Goal: Information Seeking & Learning: Learn about a topic

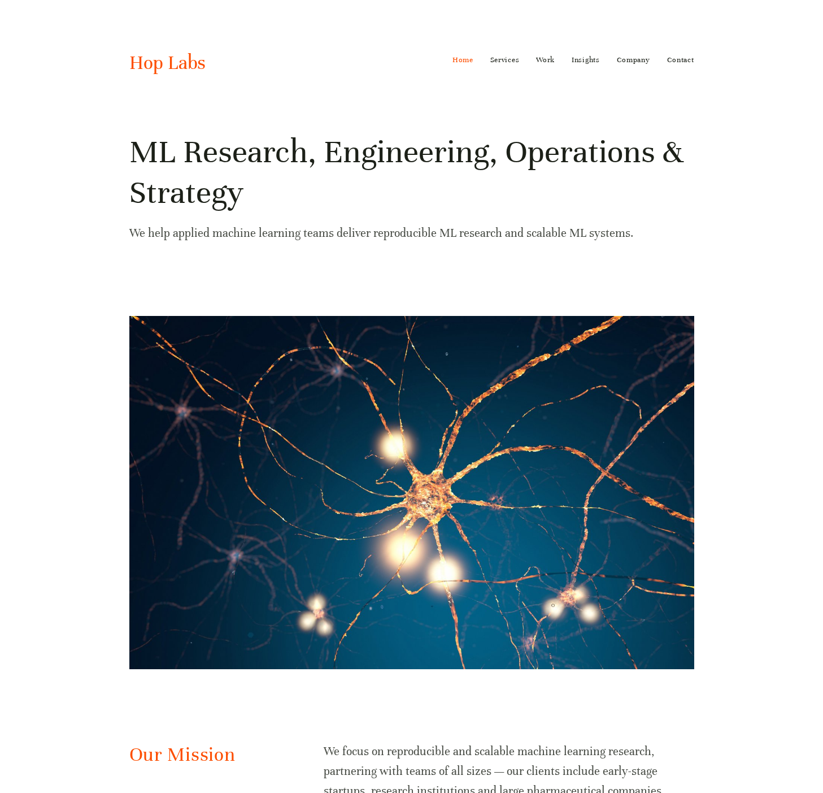
click at [323, 191] on h1 "ML Research, Engineering, Operations & Strategy" at bounding box center [411, 172] width 565 height 81
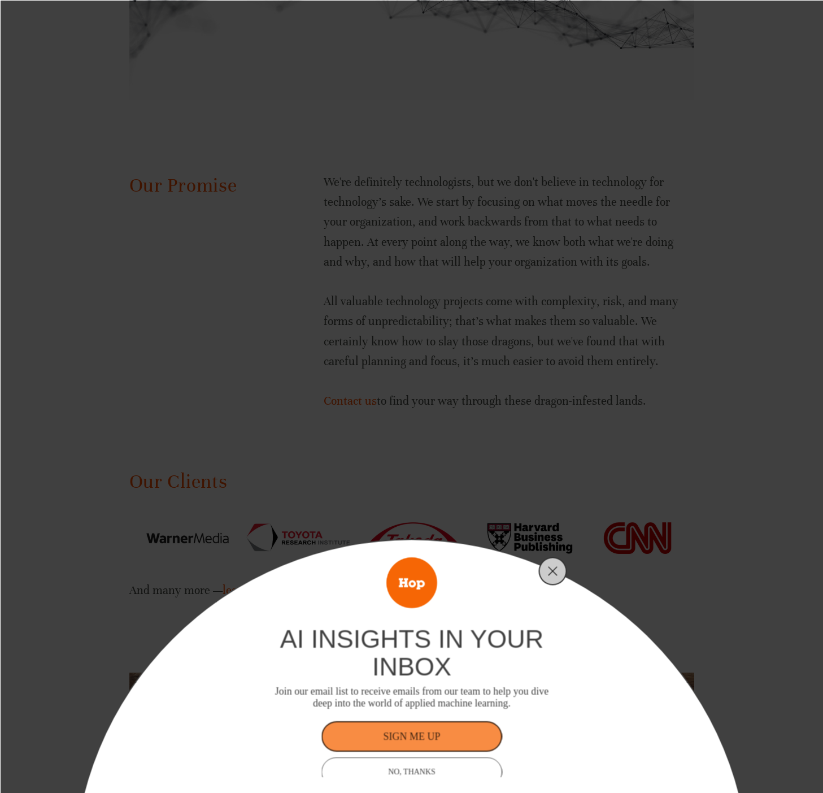
scroll to position [1416, 0]
click at [554, 568] on icon "Close" at bounding box center [553, 571] width 10 height 10
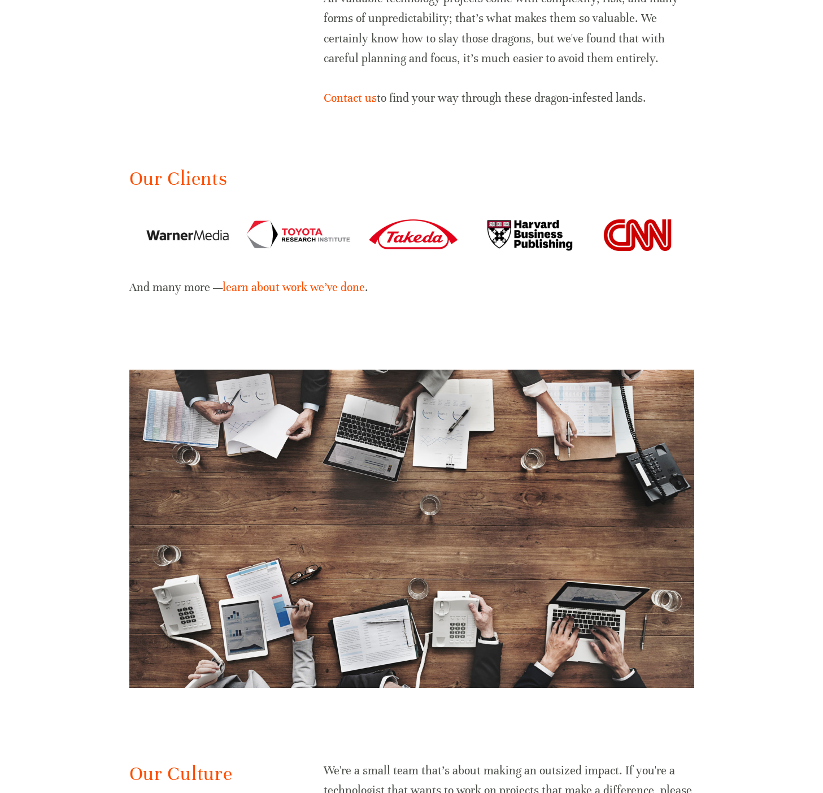
scroll to position [1730, 0]
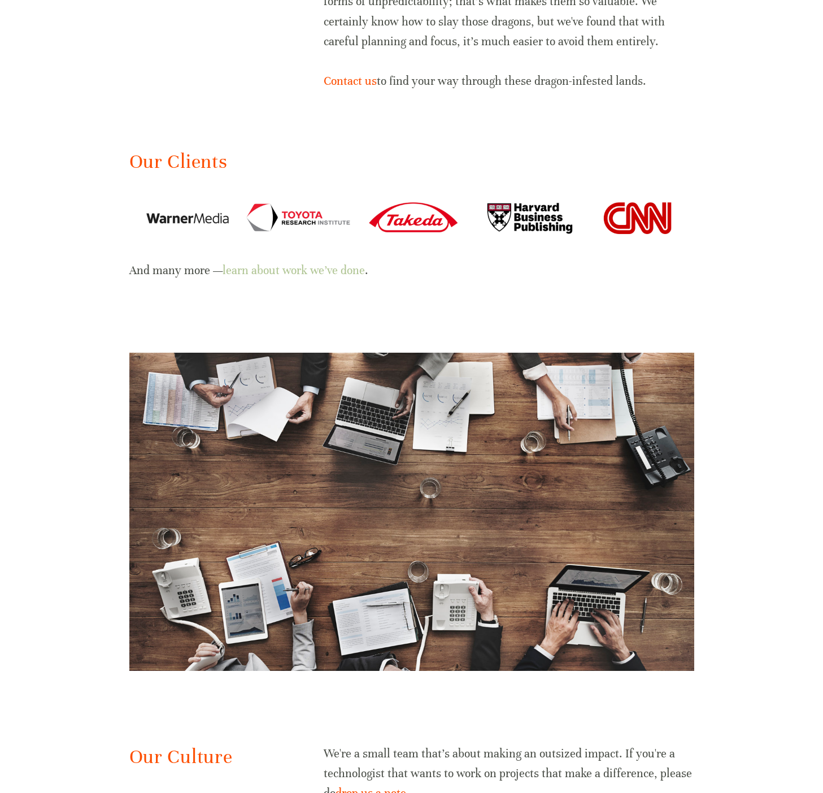
click at [347, 270] on link "learn about work we’ve done" at bounding box center [294, 270] width 142 height 14
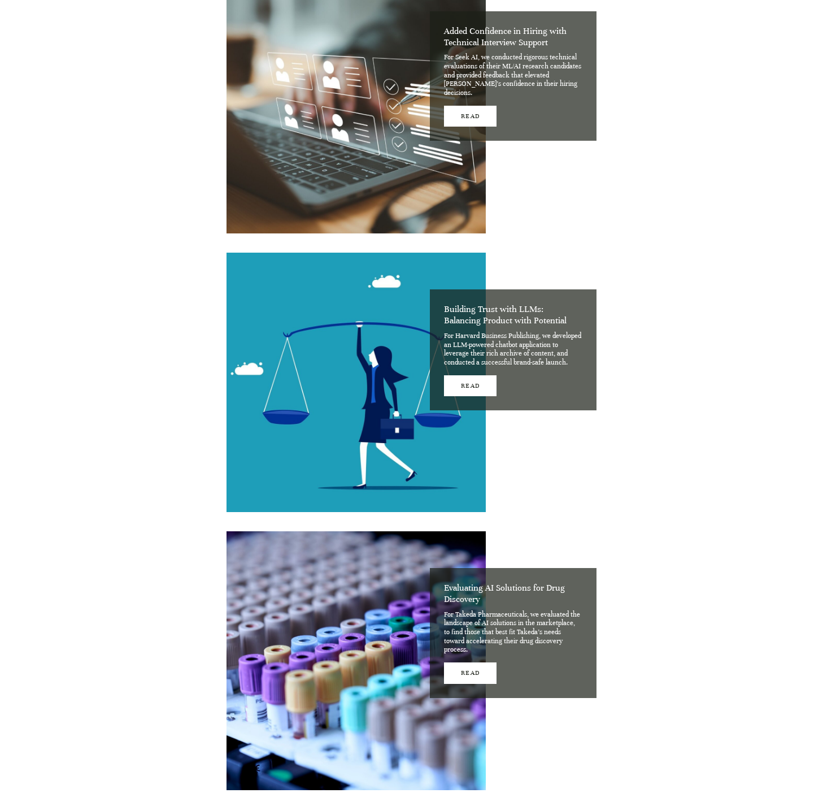
scroll to position [827, 0]
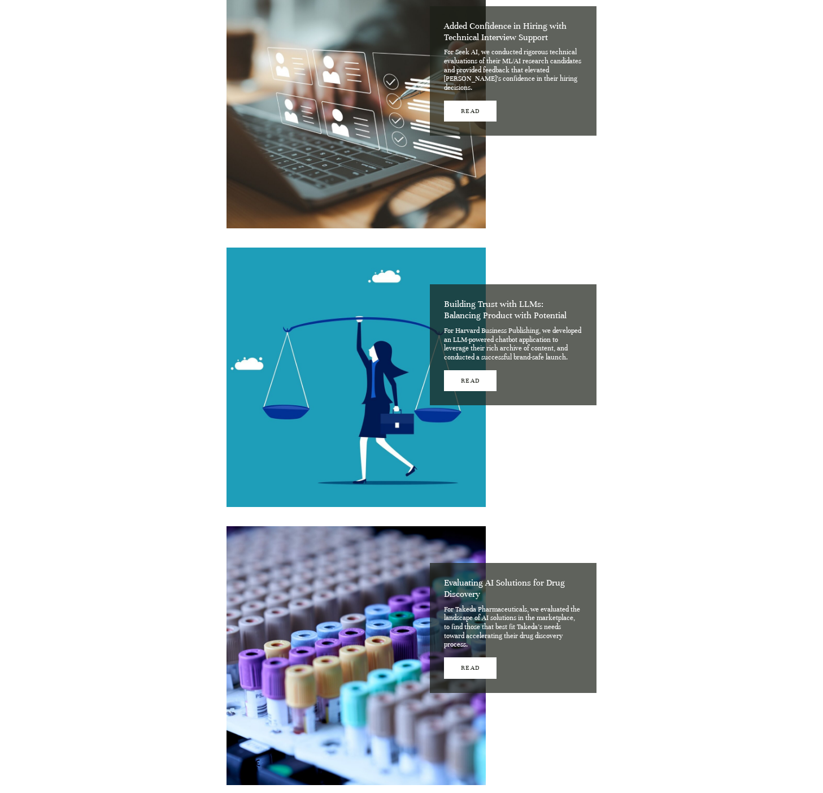
click at [597, 251] on div "Building Trust with LLMs: Balancing Product with Potential For Harvard Business…" at bounding box center [411, 377] width 389 height 279
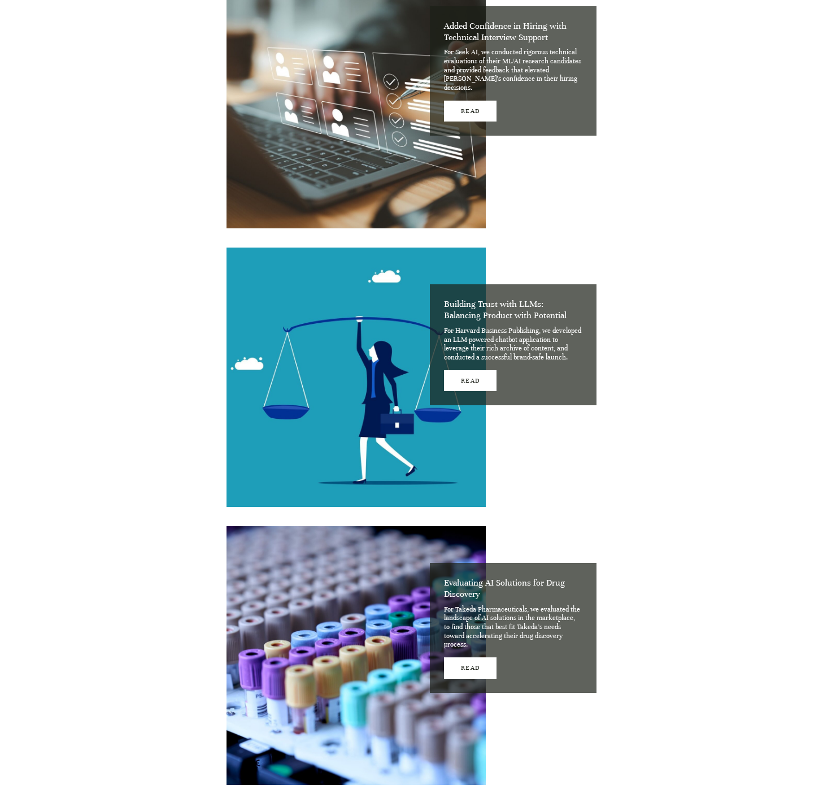
click at [557, 440] on figure "Building Trust with LLMs: Balancing Product with Potential For Harvard Business…" at bounding box center [412, 377] width 370 height 259
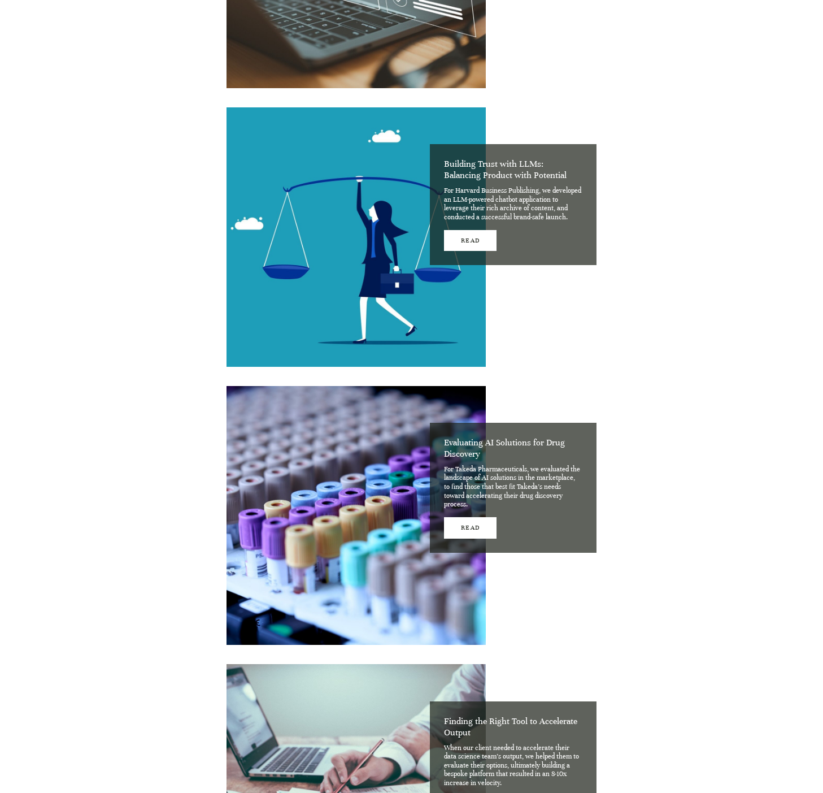
scroll to position [969, 0]
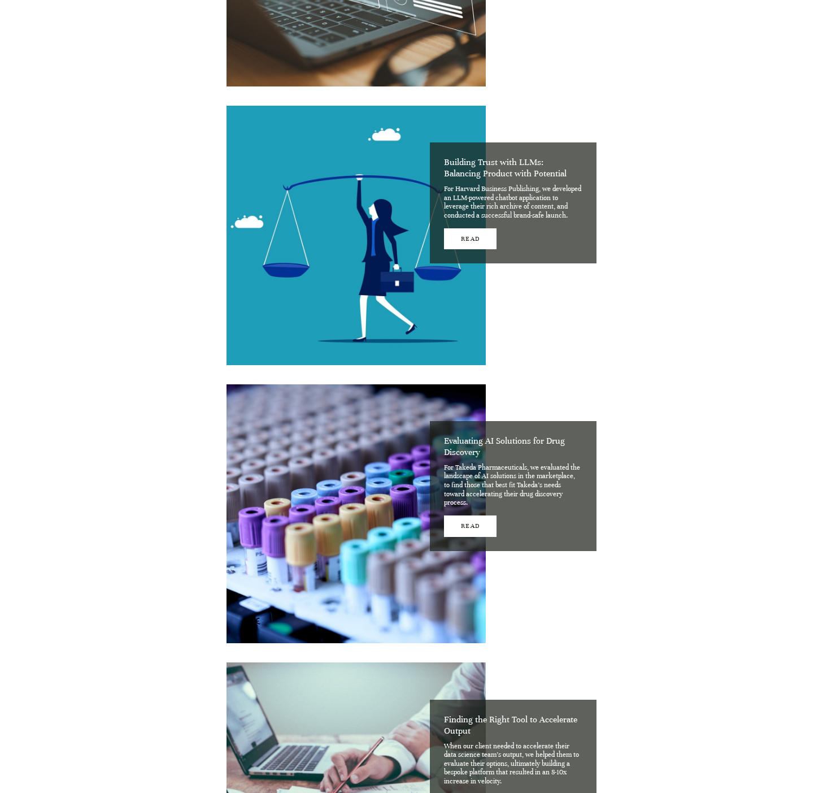
click at [561, 323] on figure "Building Trust with LLMs: Balancing Product with Potential For Harvard Business…" at bounding box center [412, 235] width 370 height 259
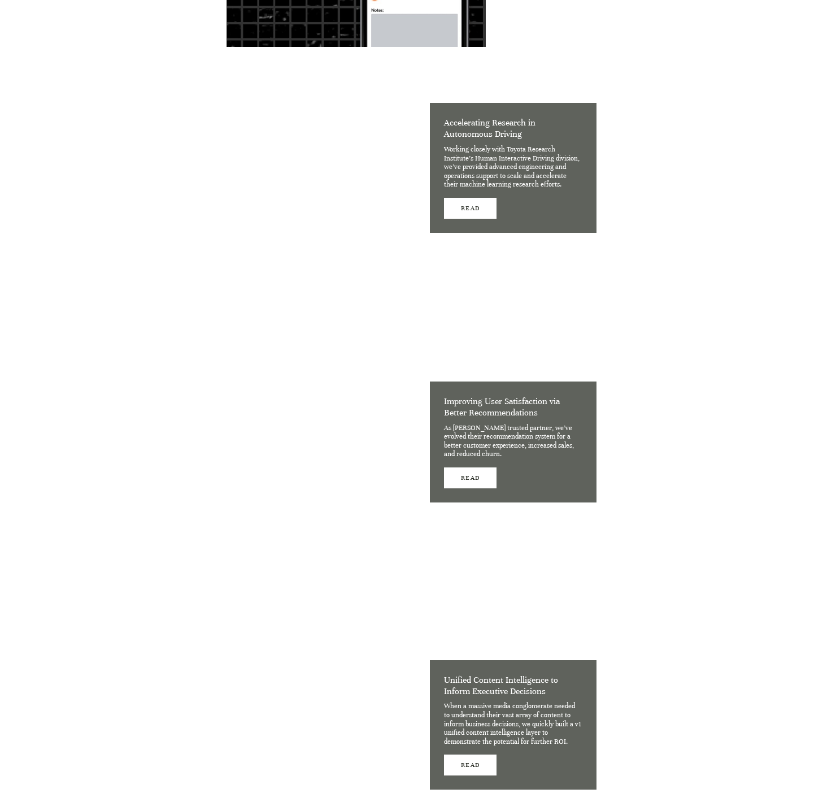
scroll to position [2166, 0]
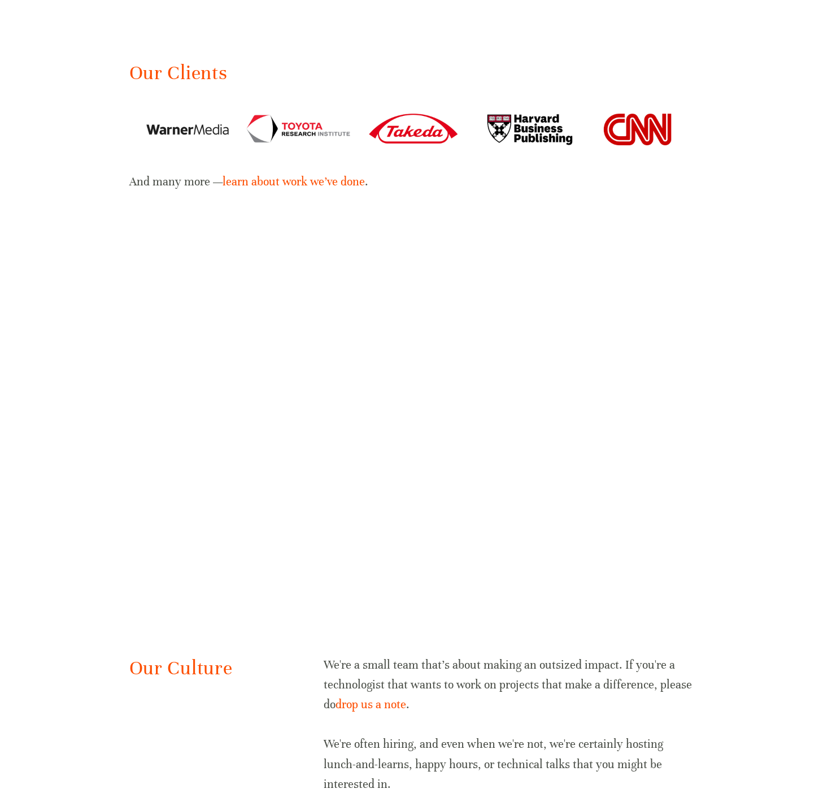
scroll to position [1937, 0]
